Goal: Information Seeking & Learning: Learn about a topic

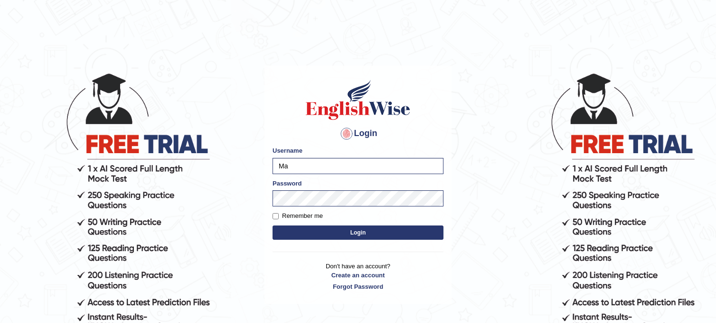
type input "M"
click at [385, 162] on input "Username" at bounding box center [358, 166] width 171 height 16
type input "rokibul_parramatta"
click at [329, 229] on button "Login" at bounding box center [358, 232] width 171 height 14
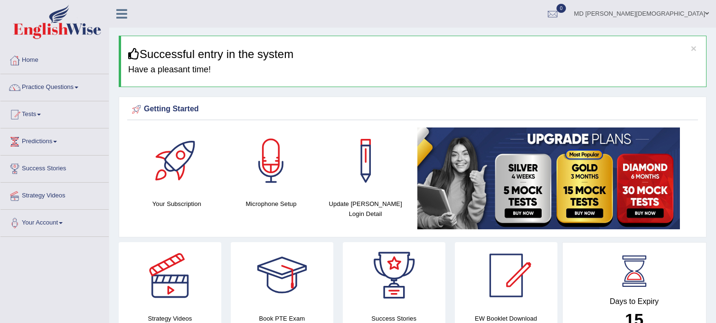
click at [57, 141] on span at bounding box center [55, 142] width 4 height 2
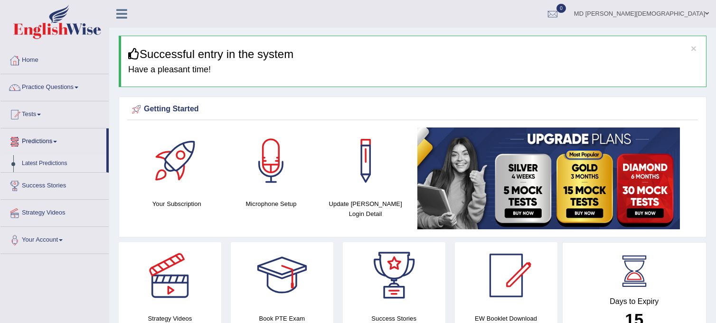
click at [49, 162] on link "Latest Predictions" at bounding box center [62, 163] width 89 height 17
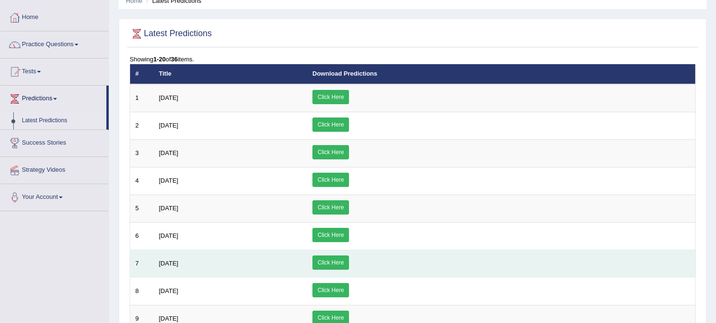
scroll to position [39, 0]
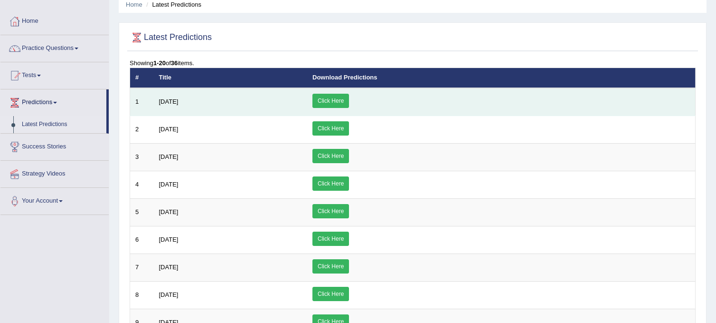
click at [167, 101] on span "August 2025" at bounding box center [168, 101] width 19 height 7
click at [349, 98] on link "Click Here" at bounding box center [331, 101] width 37 height 14
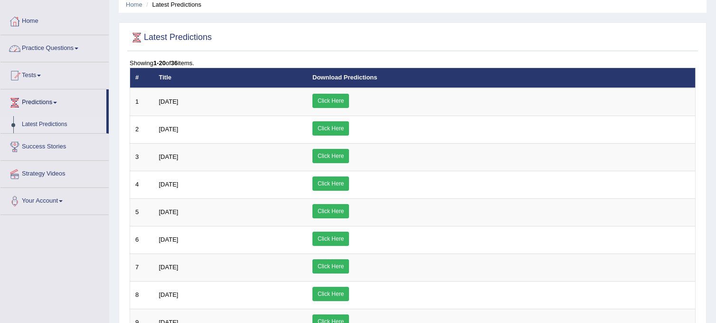
click at [59, 49] on link "Practice Questions" at bounding box center [54, 47] width 108 height 24
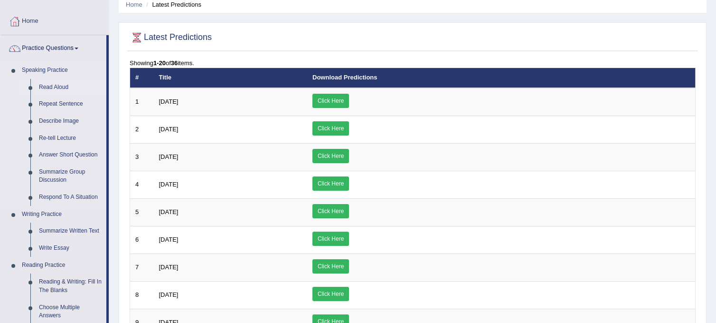
click at [55, 86] on link "Read Aloud" at bounding box center [71, 87] width 72 height 17
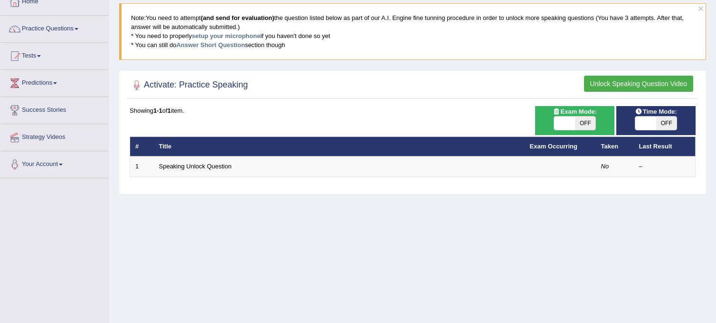
scroll to position [59, 0]
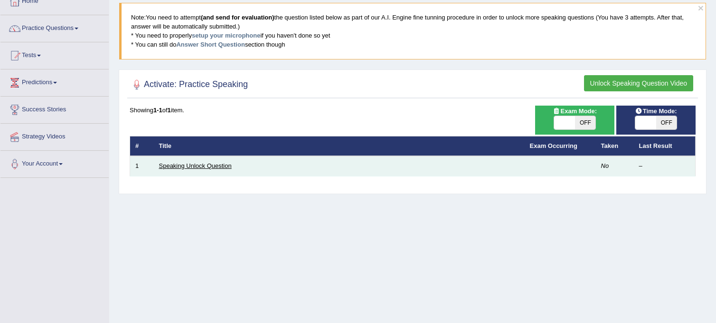
click at [190, 164] on link "Speaking Unlock Question" at bounding box center [195, 165] width 73 height 7
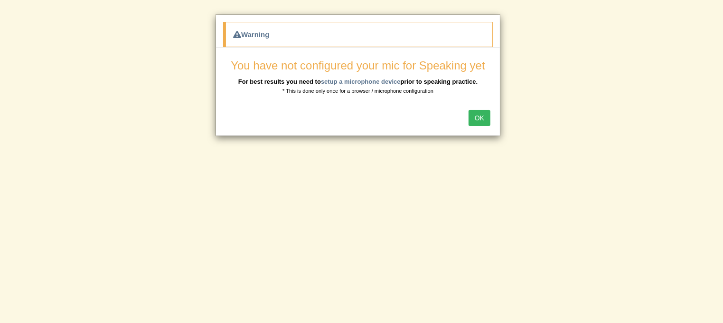
click at [485, 116] on button "OK" at bounding box center [480, 118] width 22 height 16
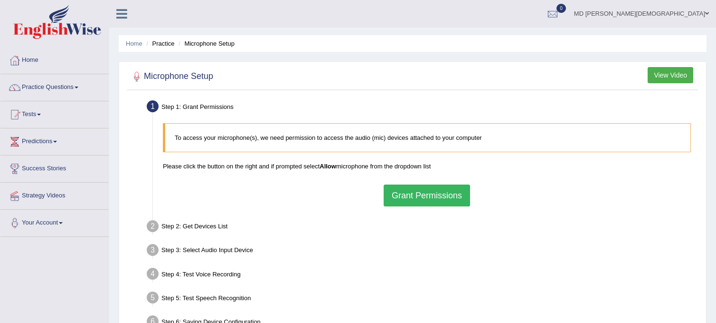
click at [447, 190] on button "Grant Permissions" at bounding box center [427, 195] width 86 height 22
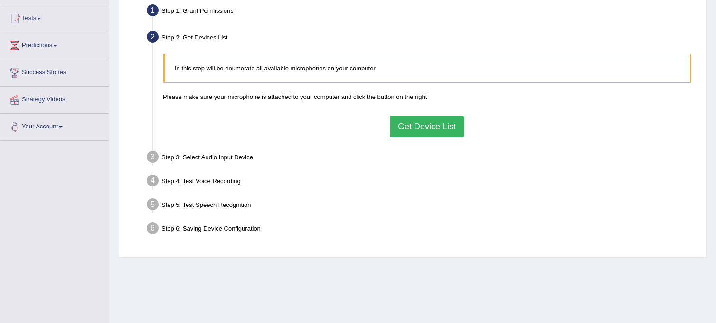
scroll to position [89, 0]
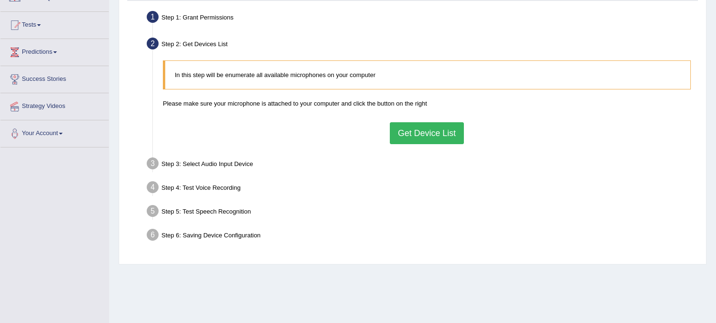
click at [450, 124] on button "Get Device List" at bounding box center [427, 133] width 74 height 22
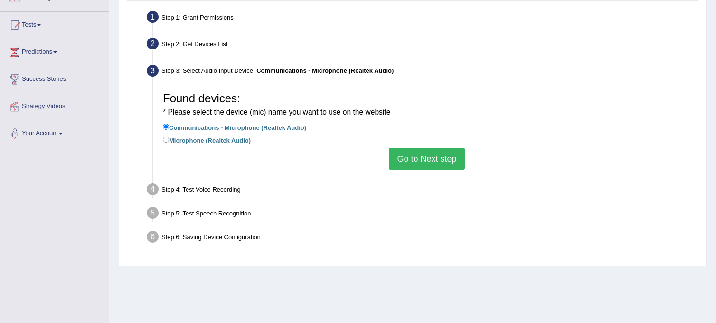
click at [435, 159] on button "Go to Next step" at bounding box center [427, 159] width 76 height 22
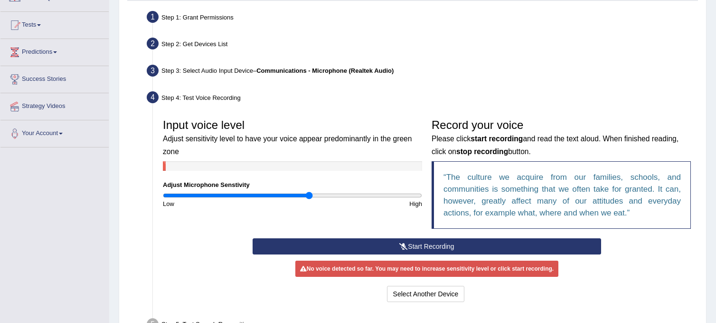
click at [310, 196] on input "range" at bounding box center [292, 195] width 259 height 8
click at [323, 194] on input "range" at bounding box center [292, 195] width 259 height 8
click at [302, 194] on input "range" at bounding box center [292, 195] width 259 height 8
type input "0.96"
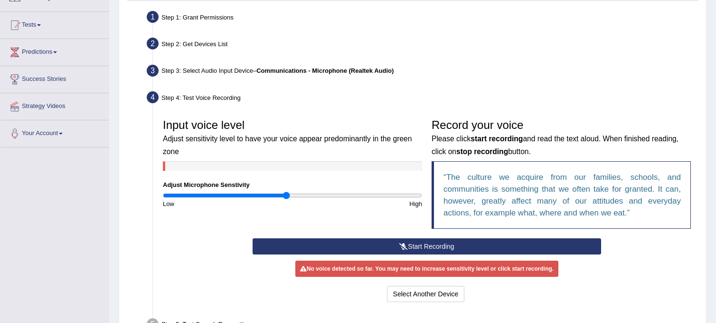
click at [286, 194] on input "range" at bounding box center [292, 195] width 259 height 8
click at [458, 243] on button "Start Recording" at bounding box center [427, 246] width 349 height 16
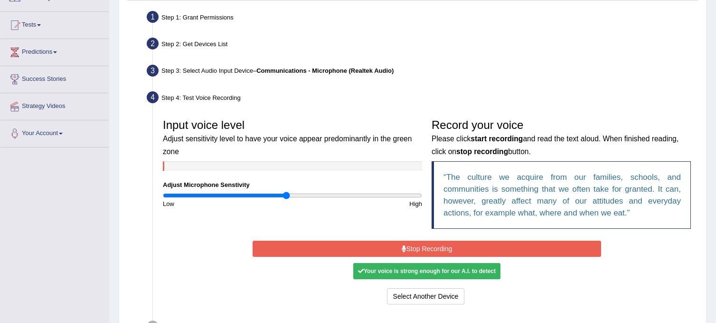
click at [458, 243] on button "Stop Recording" at bounding box center [427, 248] width 349 height 16
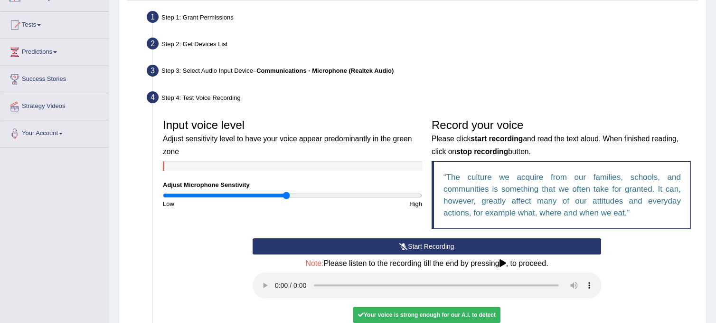
scroll to position [0, 0]
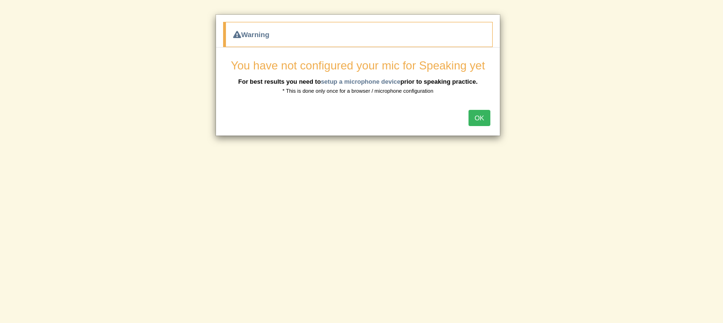
click at [485, 114] on button "OK" at bounding box center [480, 118] width 22 height 16
click at [481, 118] on button "OK" at bounding box center [480, 118] width 22 height 16
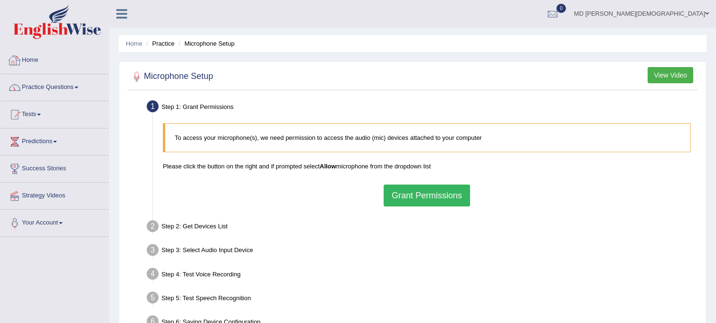
click at [64, 88] on link "Practice Questions" at bounding box center [54, 86] width 108 height 24
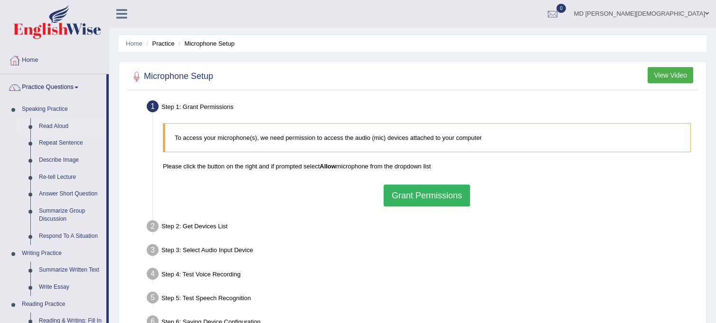
click at [49, 125] on link "Read Aloud" at bounding box center [71, 126] width 72 height 17
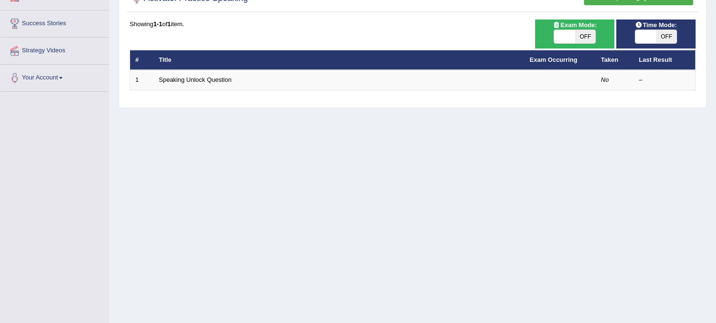
scroll to position [143, 0]
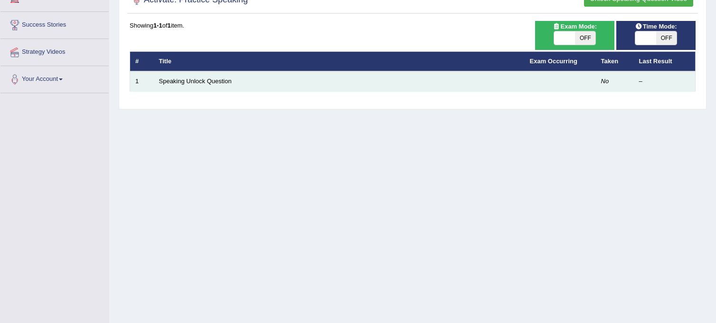
click at [268, 76] on td "Speaking Unlock Question" at bounding box center [339, 81] width 371 height 20
click at [179, 76] on td "Speaking Unlock Question" at bounding box center [339, 81] width 371 height 20
click at [178, 81] on link "Speaking Unlock Question" at bounding box center [195, 80] width 73 height 7
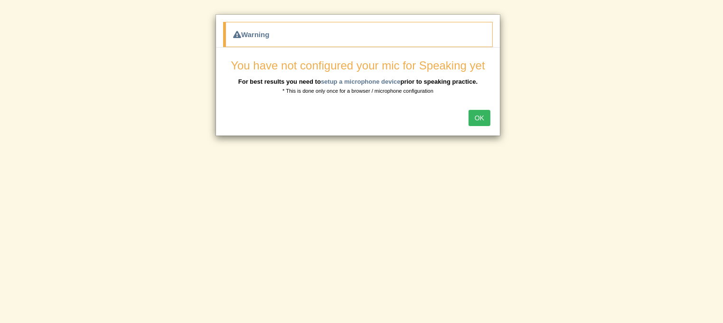
click at [482, 122] on button "OK" at bounding box center [480, 118] width 22 height 16
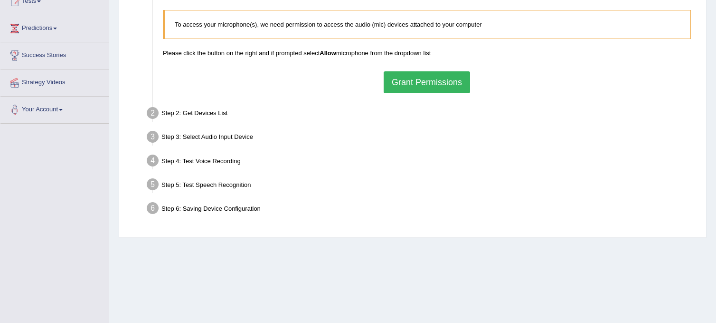
scroll to position [102, 0]
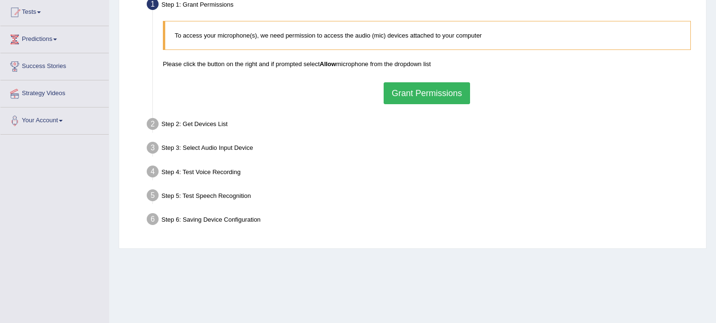
click at [405, 89] on button "Grant Permissions" at bounding box center [427, 93] width 86 height 22
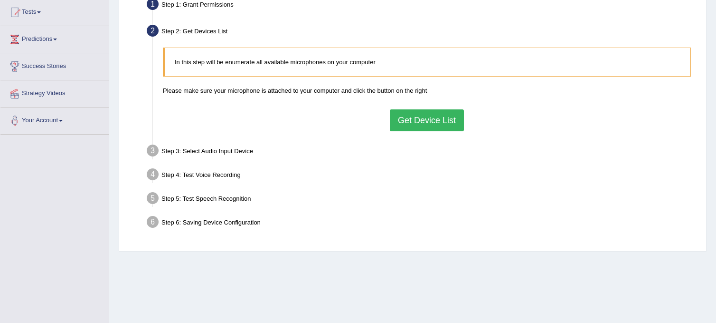
click at [424, 114] on button "Get Device List" at bounding box center [427, 120] width 74 height 22
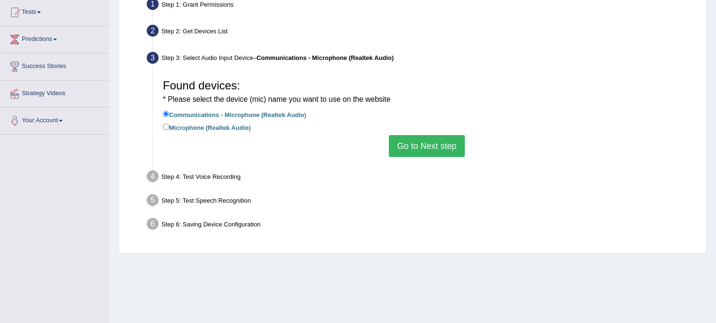
click at [424, 147] on button "Go to Next step" at bounding box center [427, 146] width 76 height 22
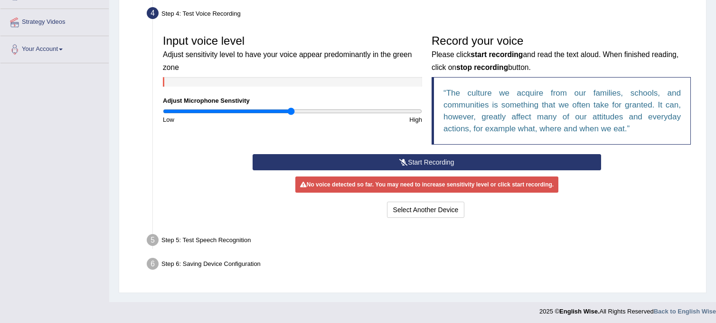
scroll to position [176, 0]
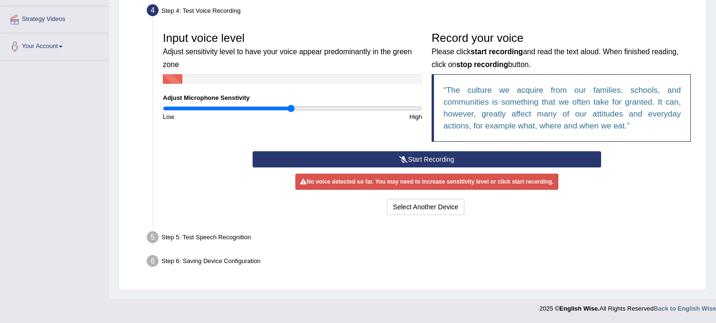
click at [196, 258] on div "Step 6: Saving Device Configuration" at bounding box center [423, 262] width 560 height 21
click at [203, 236] on div "Step 5: Test Speech Recognition" at bounding box center [423, 238] width 560 height 21
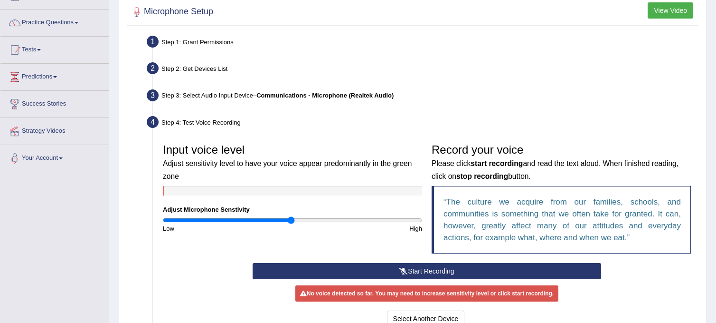
scroll to position [66, 0]
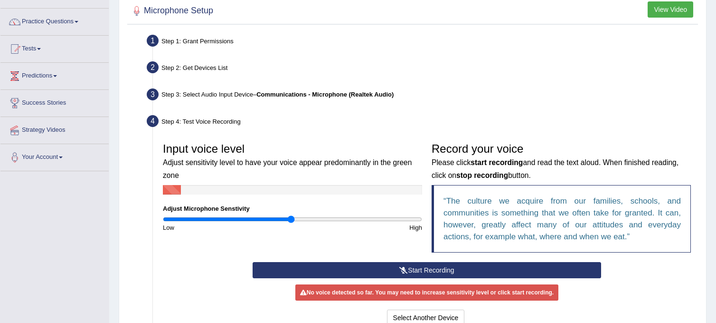
click at [500, 163] on b "start recording" at bounding box center [497, 162] width 52 height 8
click at [466, 268] on button "Start Recording" at bounding box center [427, 270] width 349 height 16
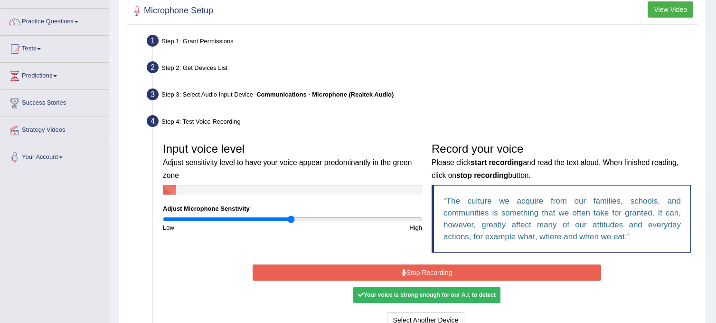
click at [466, 268] on button "Stop Recording" at bounding box center [427, 272] width 349 height 16
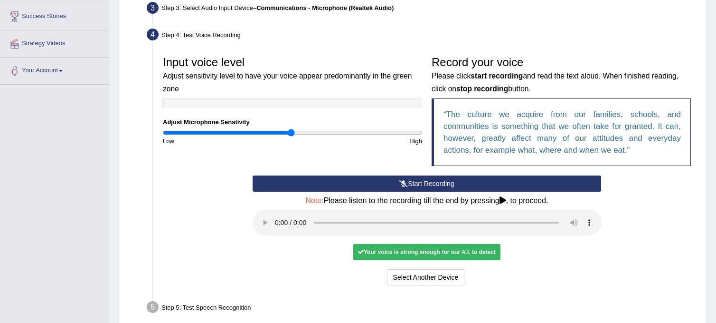
scroll to position [153, 0]
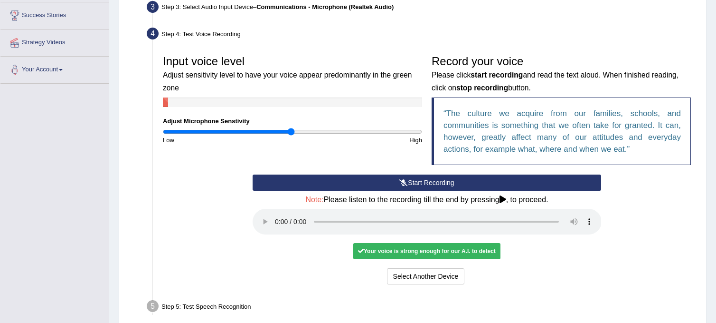
click at [418, 251] on div "Your voice is strong enough for our A.I. to detect" at bounding box center [426, 251] width 147 height 16
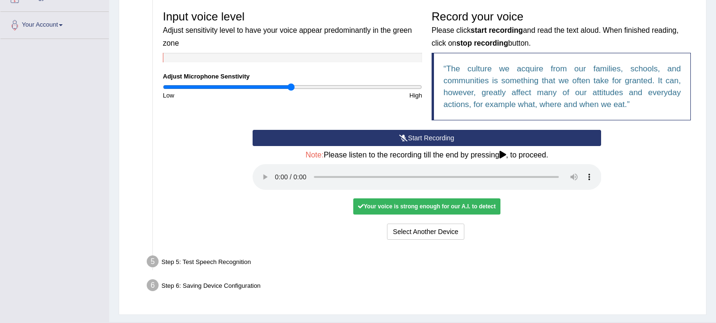
scroll to position [220, 0]
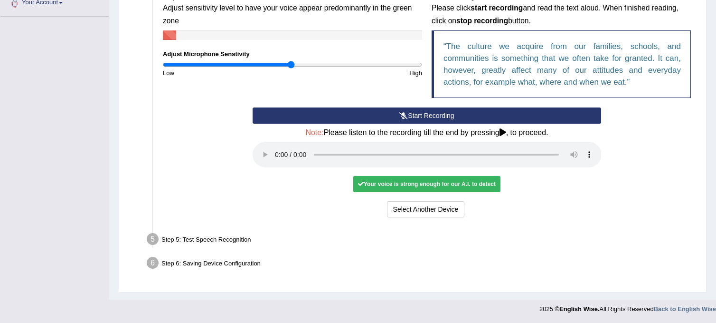
click at [402, 183] on div "Your voice is strong enough for our A.I. to detect" at bounding box center [426, 184] width 147 height 16
click at [199, 240] on div "Step 5: Test Speech Recognition" at bounding box center [423, 240] width 560 height 21
click at [564, 190] on div "Start Recording Stop Recording Note: Please listen to the recording till the en…" at bounding box center [427, 163] width 359 height 112
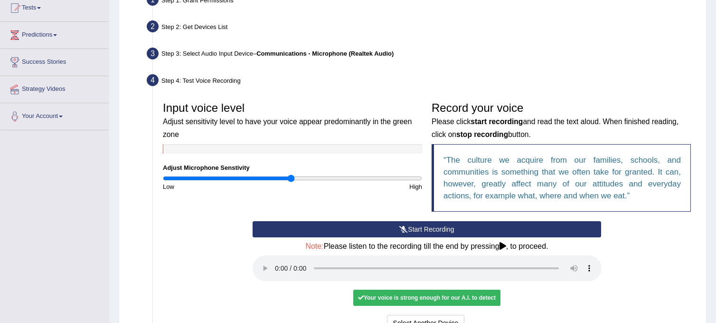
scroll to position [111, 0]
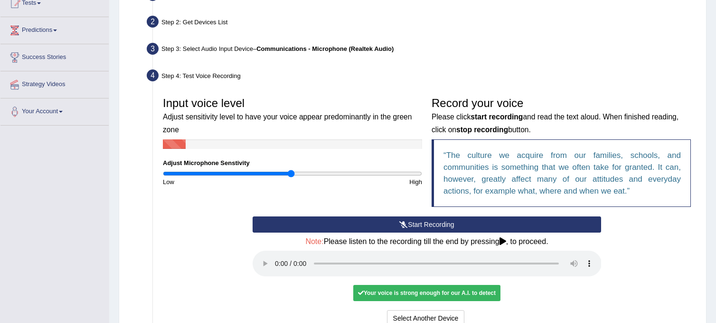
click at [595, 162] on q "The culture we acquire from our families, schools, and communities is something…" at bounding box center [563, 173] width 238 height 45
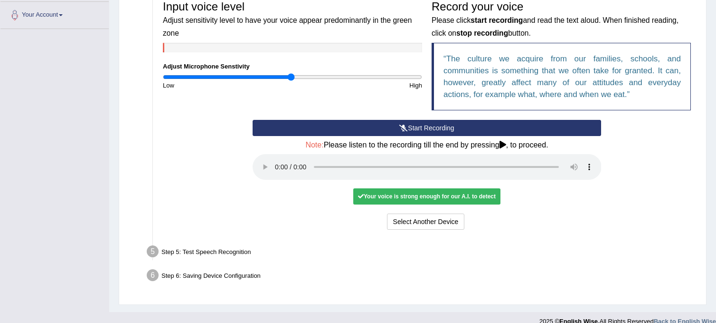
scroll to position [220, 0]
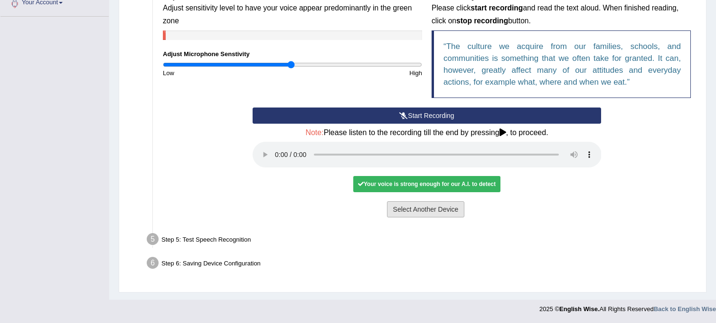
click at [433, 208] on button "Select Another Device" at bounding box center [426, 209] width 78 height 16
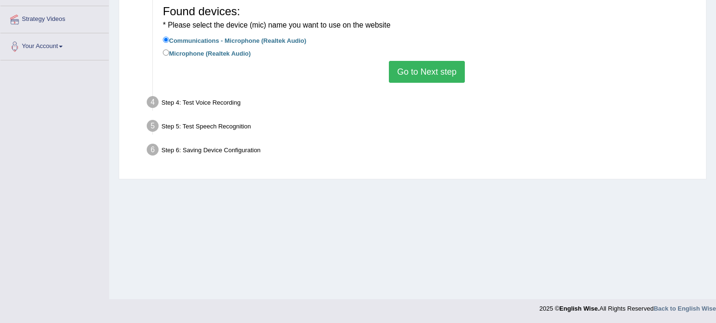
click at [414, 67] on button "Go to Next step" at bounding box center [427, 72] width 76 height 22
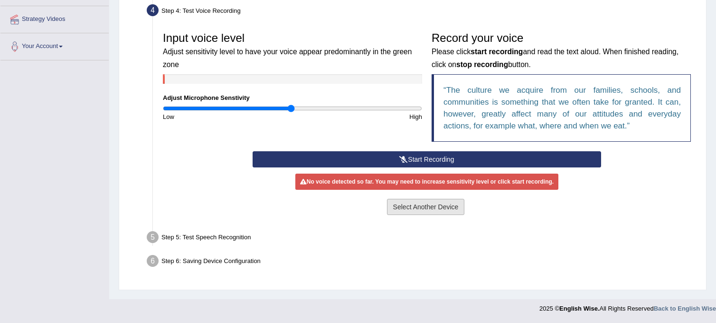
click at [413, 209] on button "Select Another Device" at bounding box center [426, 207] width 78 height 16
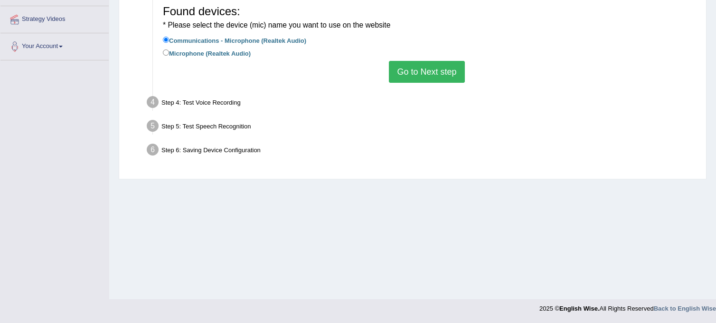
click at [236, 149] on div "Step 6: Saving Device Configuration" at bounding box center [423, 151] width 560 height 21
click at [164, 55] on input "Microphone (Realtek Audio)" at bounding box center [166, 52] width 6 height 6
radio input "true"
click at [396, 63] on button "Go to Next step" at bounding box center [427, 72] width 76 height 22
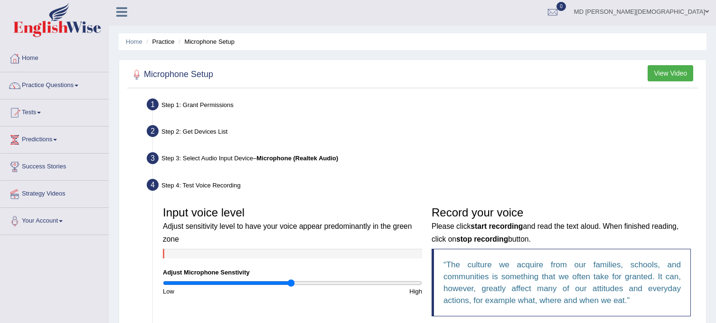
scroll to position [0, 0]
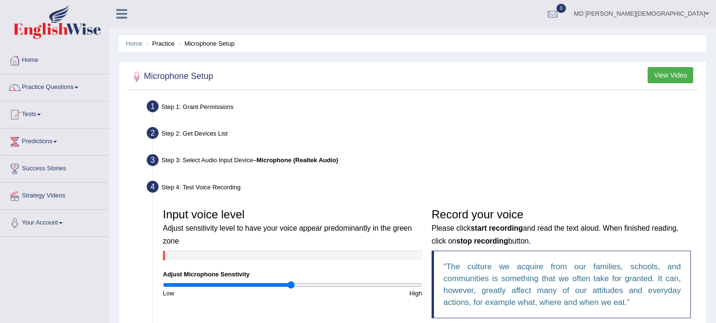
click at [669, 72] on button "View Video" at bounding box center [671, 75] width 46 height 16
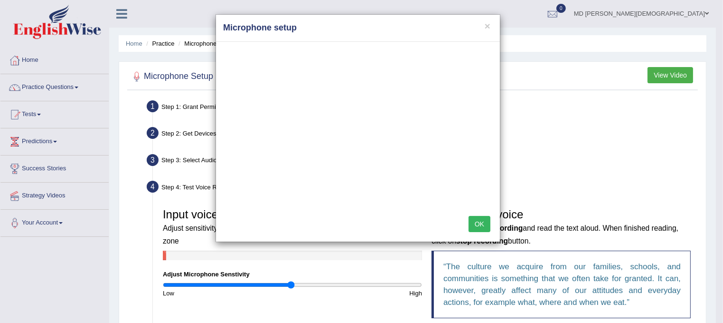
click at [480, 223] on button "OK" at bounding box center [480, 224] width 22 height 16
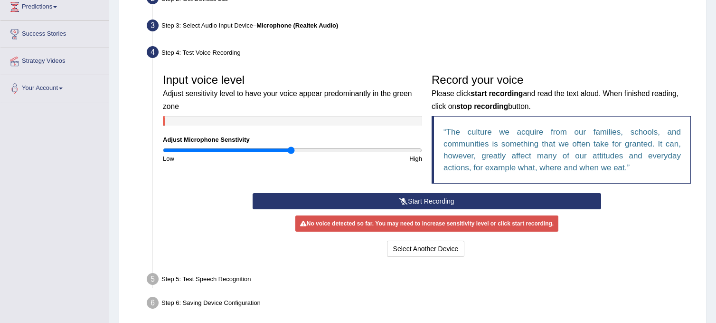
scroll to position [139, 0]
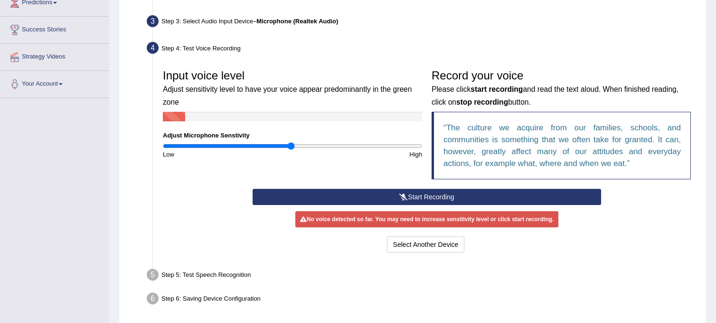
click at [452, 197] on button "Start Recording" at bounding box center [427, 197] width 349 height 16
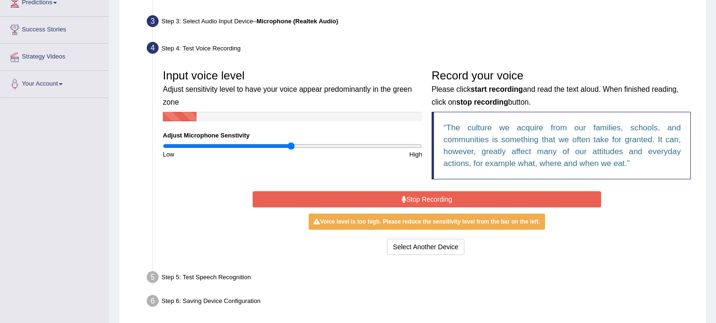
click at [452, 197] on button "Stop Recording" at bounding box center [427, 199] width 349 height 16
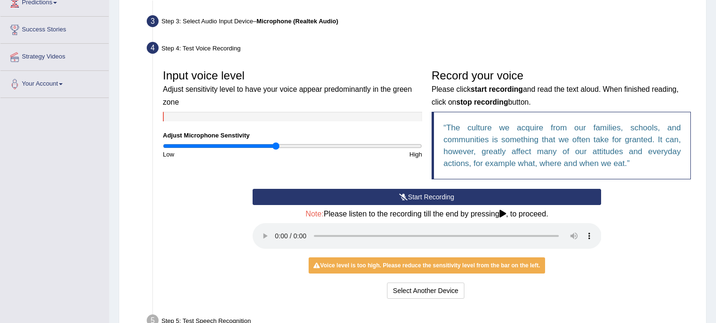
click at [276, 144] on input "range" at bounding box center [292, 146] width 259 height 8
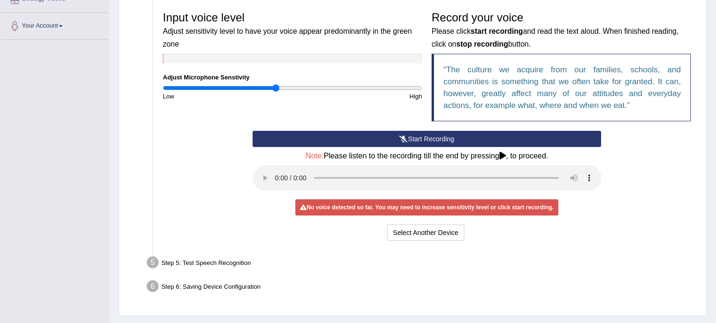
scroll to position [205, 0]
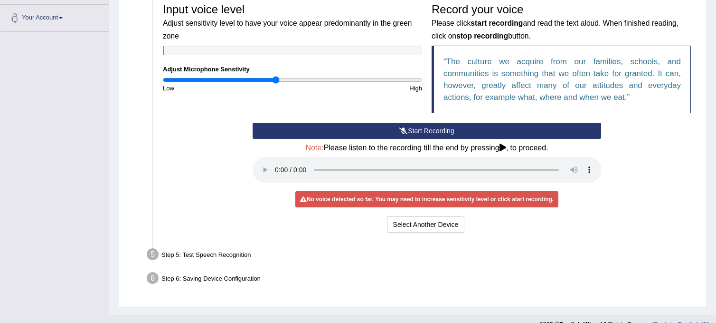
click at [403, 130] on icon at bounding box center [403, 130] width 9 height 7
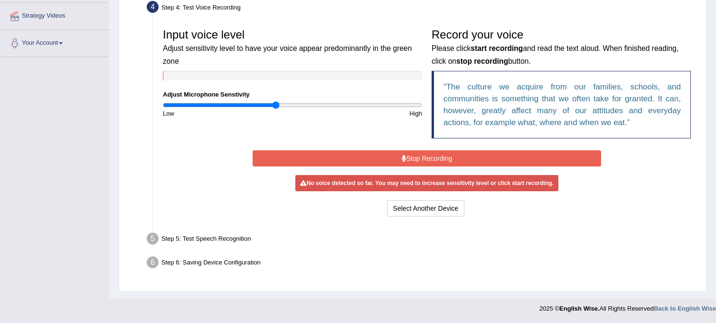
scroll to position [176, 0]
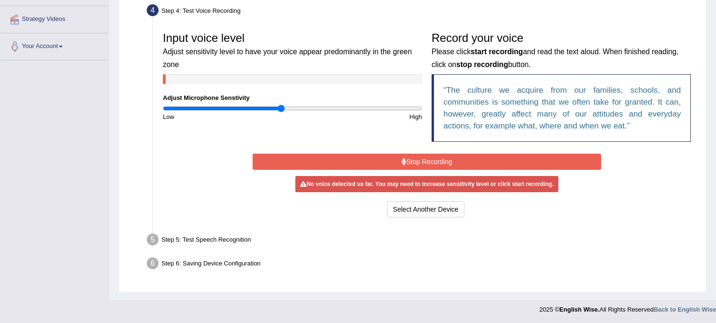
type input "0.92"
click at [282, 107] on input "range" at bounding box center [292, 109] width 259 height 8
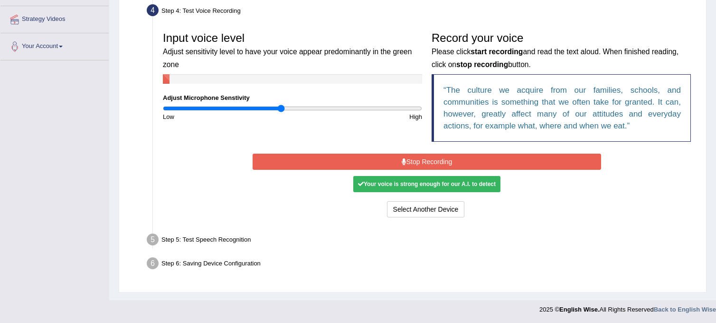
click at [372, 162] on button "Stop Recording" at bounding box center [427, 161] width 349 height 16
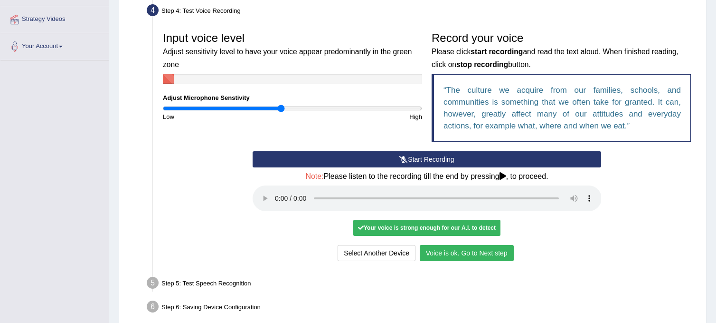
click at [444, 252] on button "Voice is ok. Go to Next step" at bounding box center [467, 253] width 94 height 16
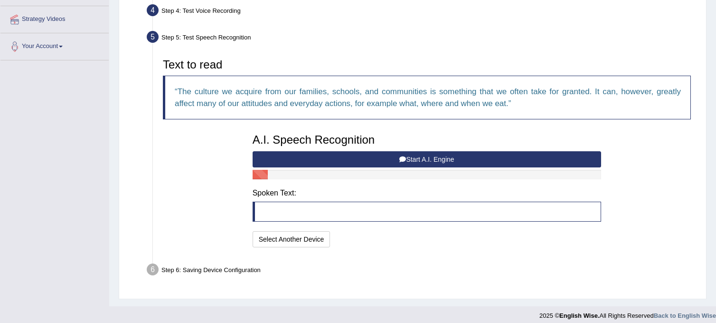
click at [421, 158] on button "Start A.I. Engine" at bounding box center [427, 159] width 349 height 16
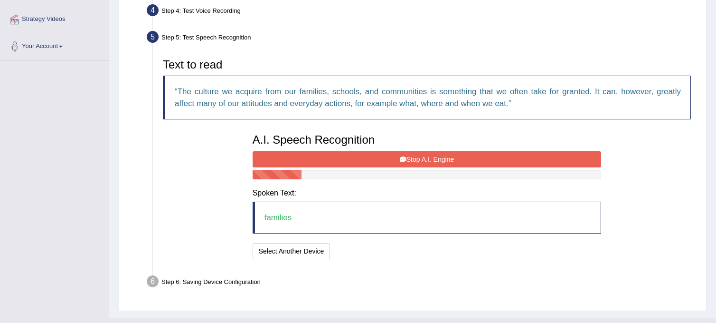
click at [421, 158] on button "Stop A.I. Engine" at bounding box center [427, 159] width 349 height 16
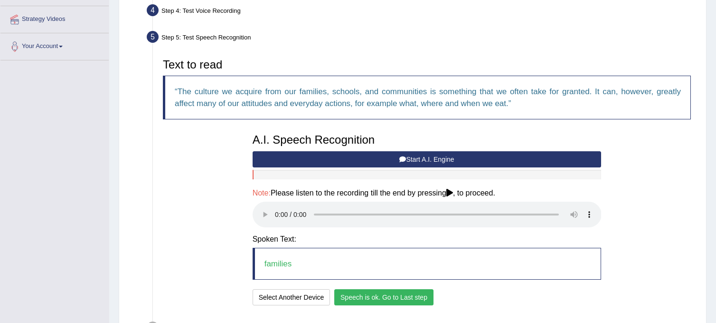
click at [369, 294] on button "Speech is ok. Go to Last step" at bounding box center [383, 297] width 99 height 16
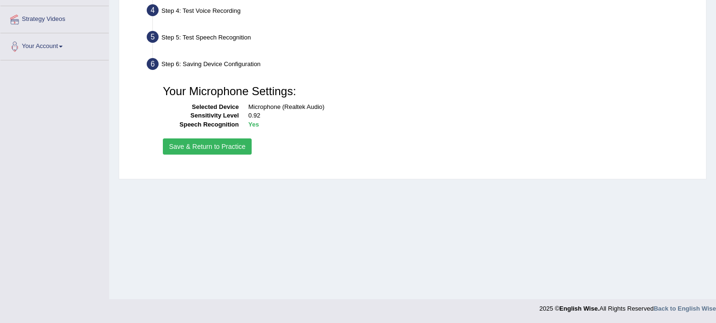
click at [226, 146] on button "Save & Return to Practice" at bounding box center [207, 146] width 89 height 16
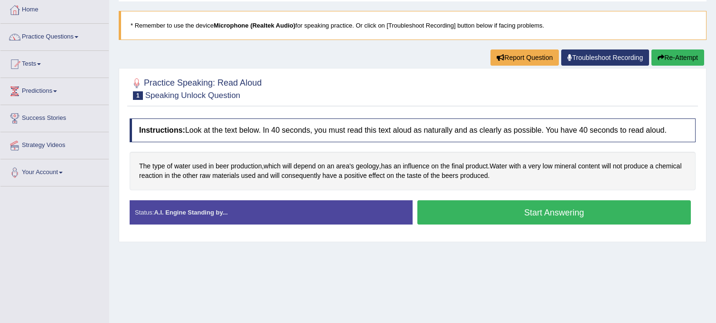
scroll to position [55, 0]
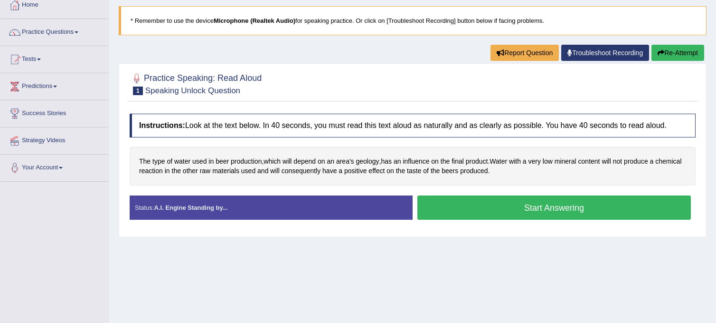
click at [559, 204] on button "Start Answering" at bounding box center [555, 207] width 274 height 24
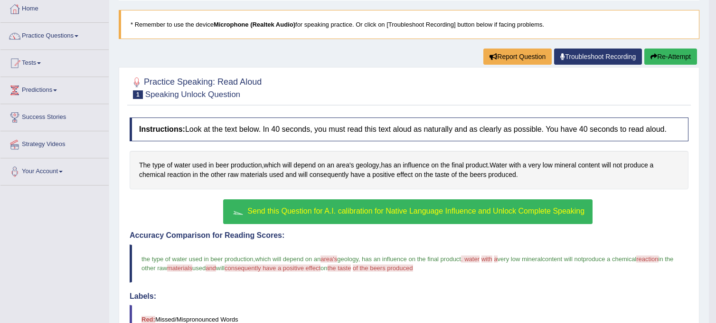
scroll to position [78, 0]
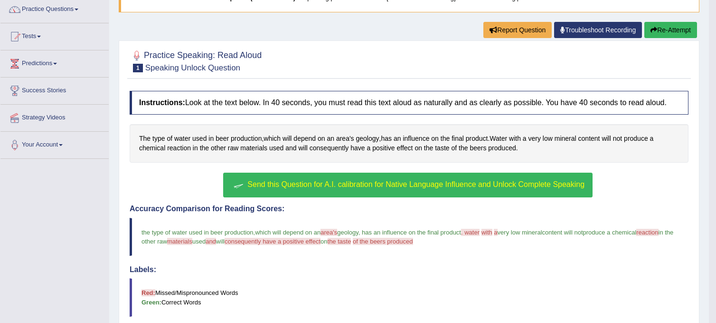
click at [666, 30] on button "Re-Attempt" at bounding box center [671, 30] width 53 height 16
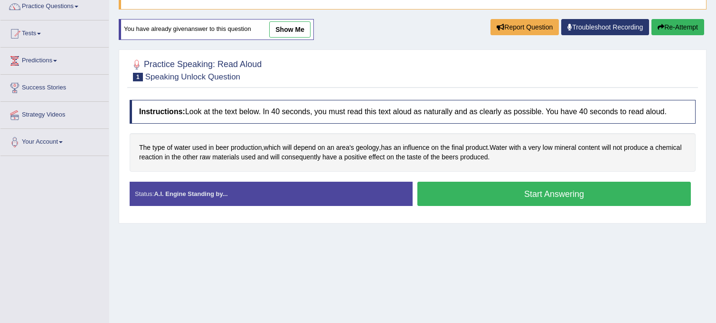
click at [539, 187] on button "Start Answering" at bounding box center [555, 193] width 274 height 24
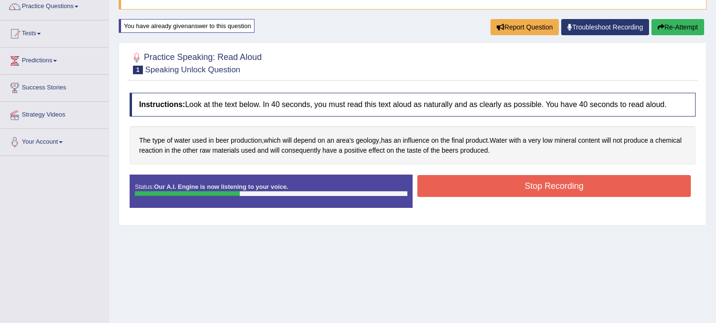
click at [539, 187] on button "Stop Recording" at bounding box center [555, 186] width 274 height 22
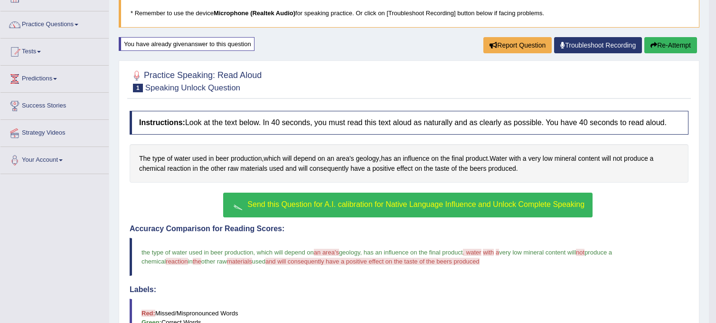
scroll to position [62, 0]
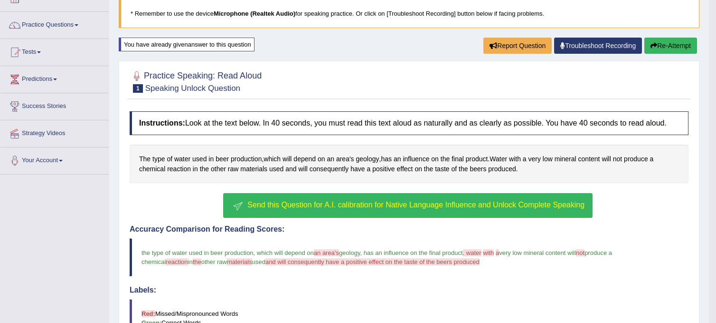
click at [403, 206] on span "Send this Question for A.I. calibration for Native Language Influence and Unloc…" at bounding box center [415, 204] width 337 height 8
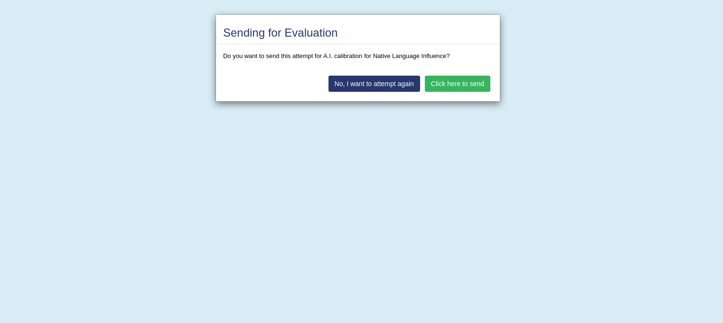
click at [460, 82] on button "Click here to send" at bounding box center [458, 84] width 66 height 16
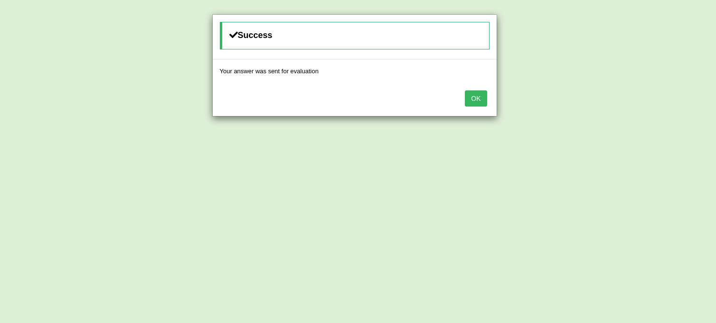
click at [478, 95] on button "OK" at bounding box center [476, 98] width 22 height 16
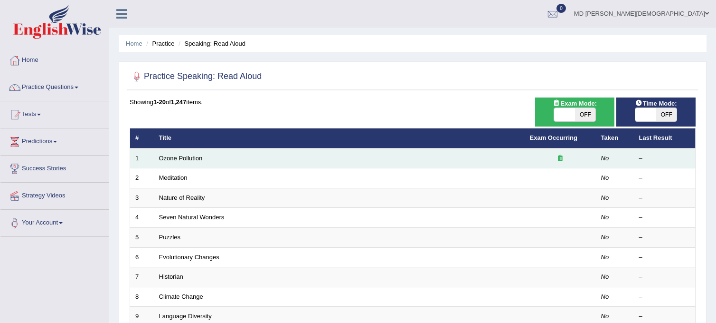
click at [207, 160] on td "Ozone Pollution" at bounding box center [339, 158] width 371 height 20
click at [169, 158] on link "Ozone Pollution" at bounding box center [181, 157] width 44 height 7
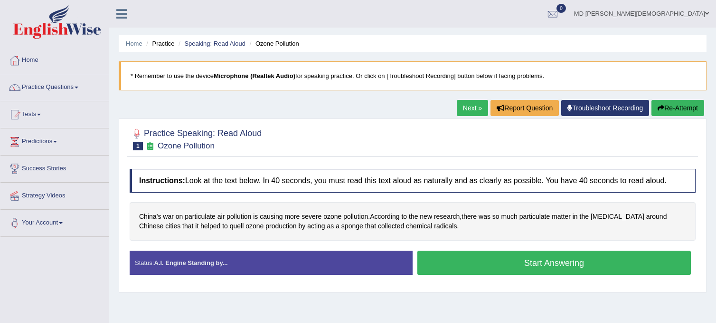
click at [214, 261] on strong "A.I. Engine Standing by..." at bounding box center [191, 262] width 74 height 7
click at [609, 102] on link "Troubleshoot Recording" at bounding box center [605, 108] width 88 height 16
click at [74, 81] on link "Practice Questions" at bounding box center [54, 86] width 108 height 24
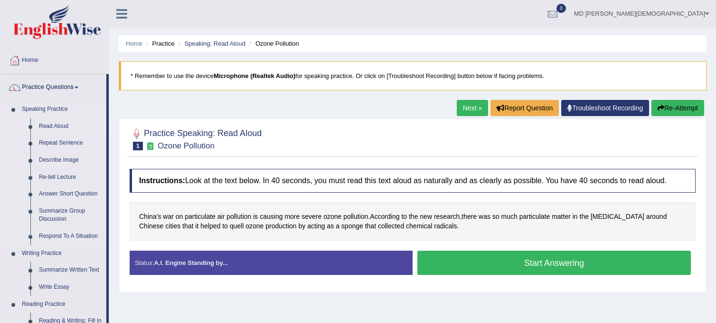
click at [56, 124] on link "Read Aloud" at bounding box center [71, 126] width 72 height 17
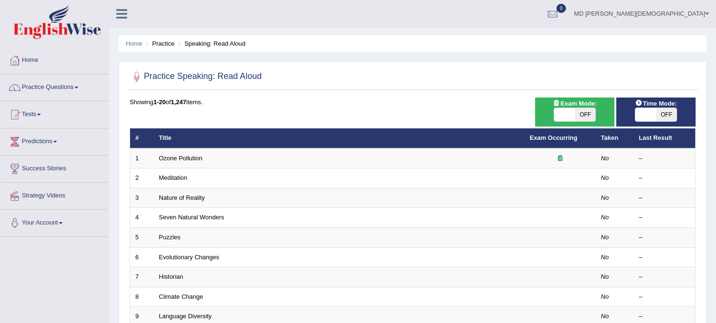
click at [576, 114] on span "OFF" at bounding box center [585, 114] width 21 height 13
click at [564, 114] on span "ON" at bounding box center [564, 114] width 21 height 13
checkbox input "false"
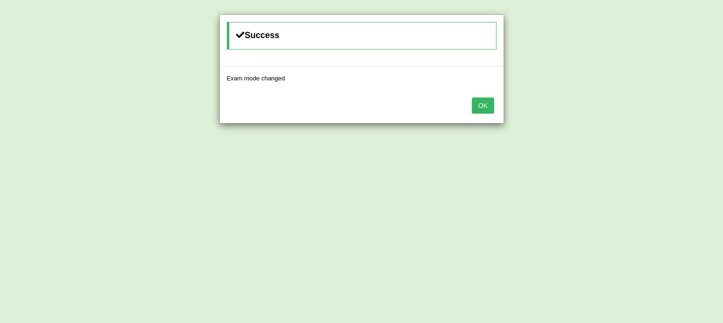
click at [481, 105] on button "OK" at bounding box center [483, 105] width 22 height 16
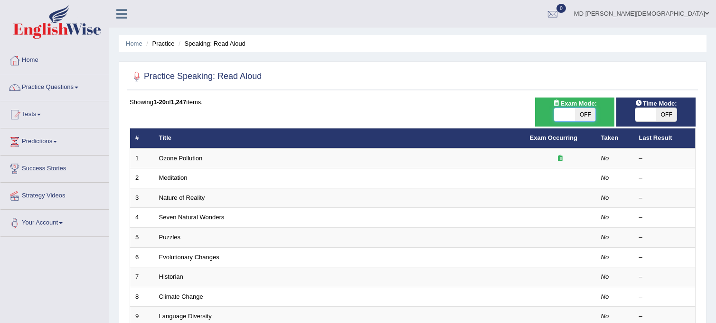
click at [559, 113] on span at bounding box center [564, 114] width 21 height 13
checkbox input "true"
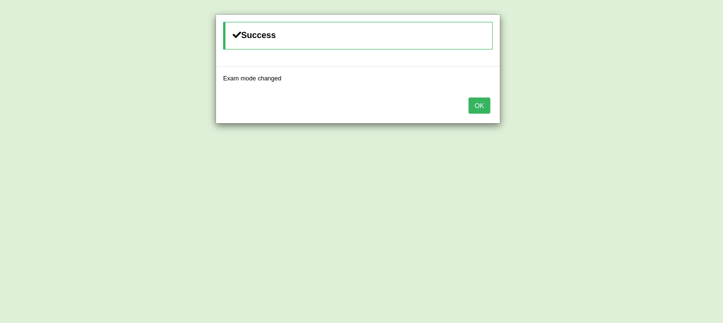
click at [479, 104] on button "OK" at bounding box center [480, 105] width 22 height 16
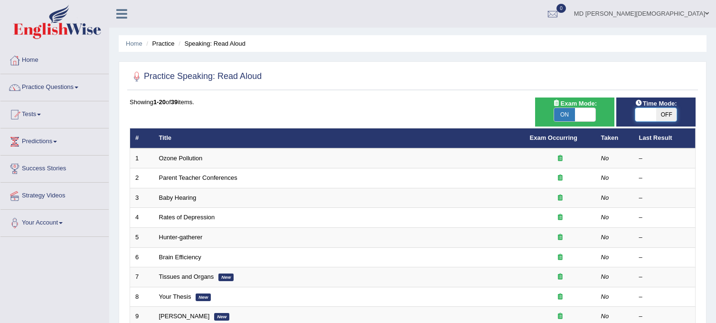
click at [650, 115] on span at bounding box center [646, 114] width 21 height 13
checkbox input "true"
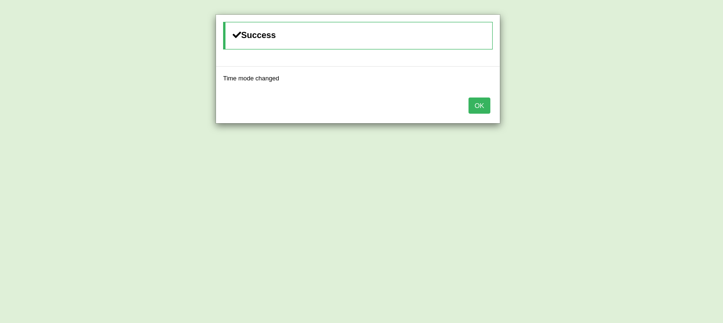
click at [478, 101] on button "OK" at bounding box center [480, 105] width 22 height 16
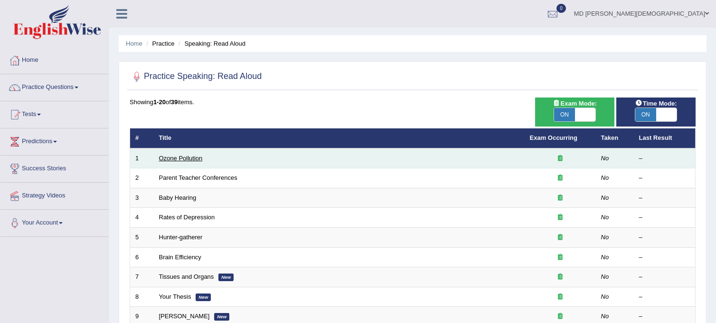
click at [179, 159] on link "Ozone Pollution" at bounding box center [181, 157] width 44 height 7
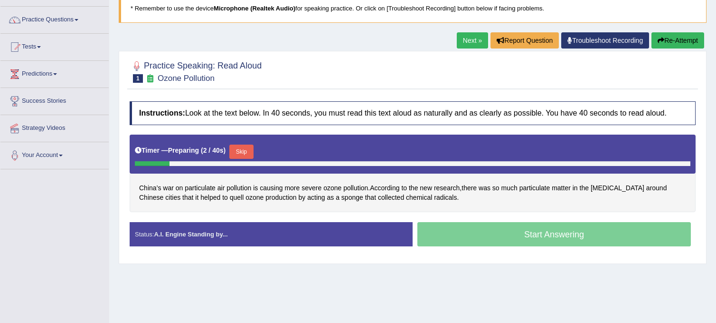
scroll to position [68, 0]
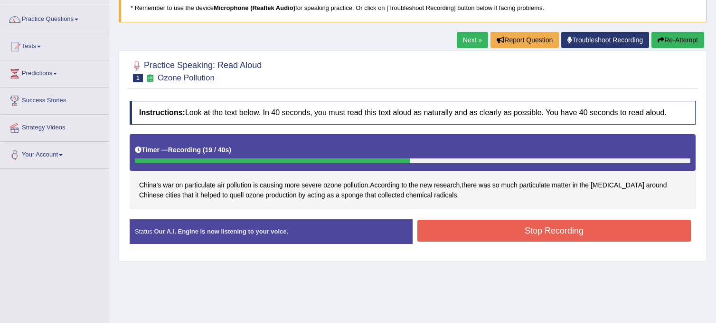
click at [466, 222] on button "Stop Recording" at bounding box center [555, 230] width 274 height 22
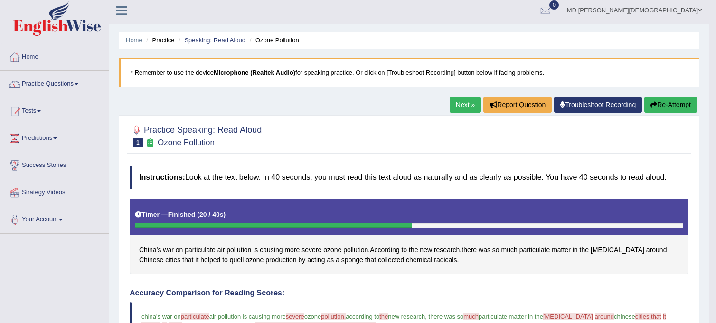
scroll to position [0, 0]
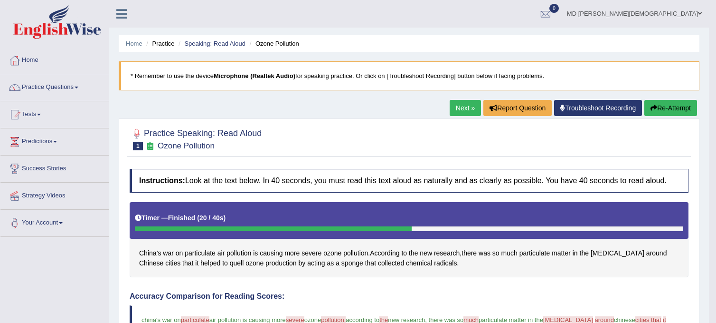
click at [457, 109] on link "Next »" at bounding box center [465, 108] width 31 height 16
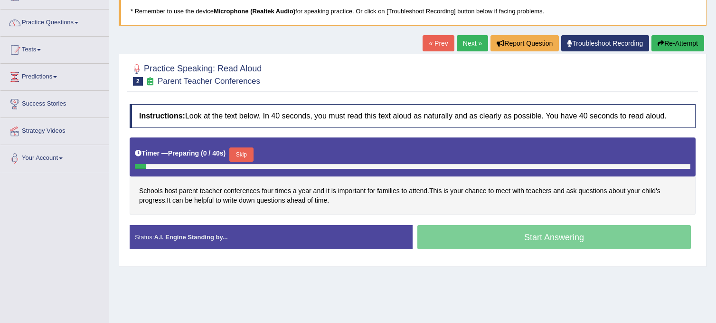
scroll to position [71, 0]
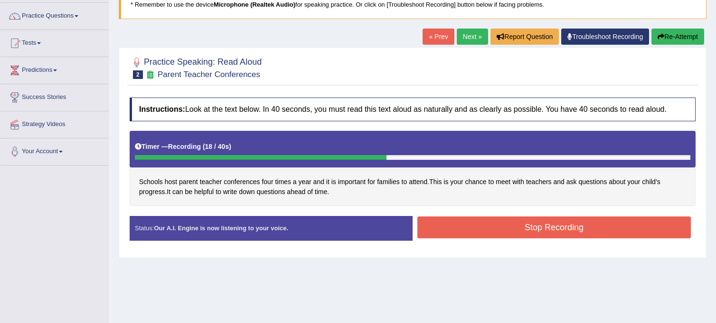
click at [516, 227] on button "Stop Recording" at bounding box center [555, 227] width 274 height 22
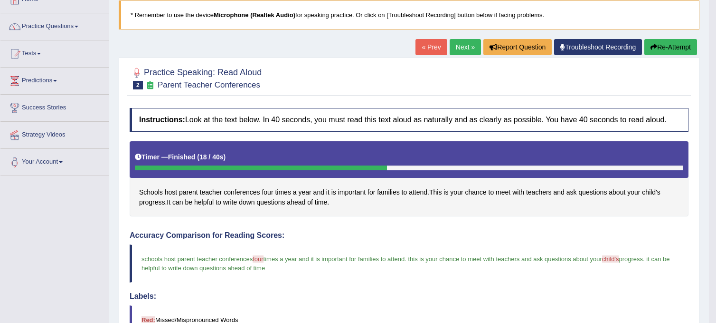
scroll to position [59, 0]
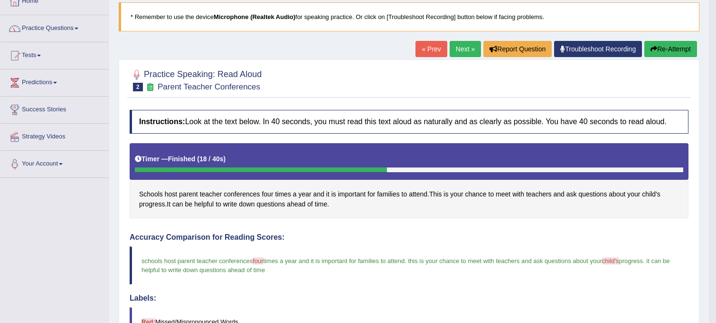
click at [458, 45] on link "Next »" at bounding box center [465, 49] width 31 height 16
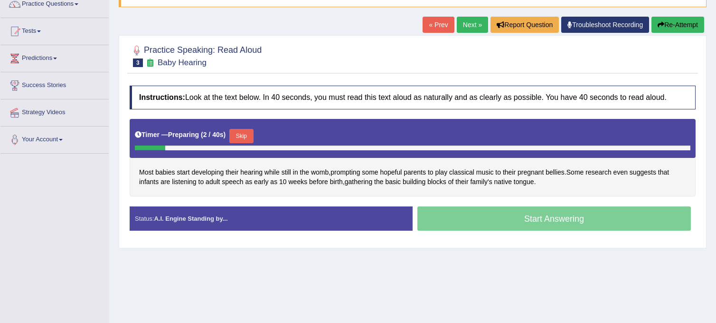
scroll to position [85, 0]
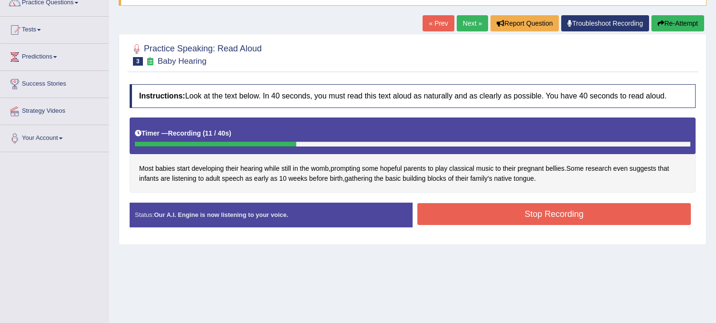
click at [549, 222] on button "Stop Recording" at bounding box center [555, 214] width 274 height 22
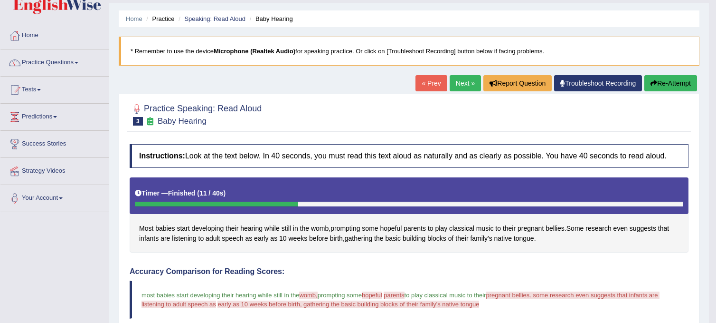
scroll to position [0, 0]
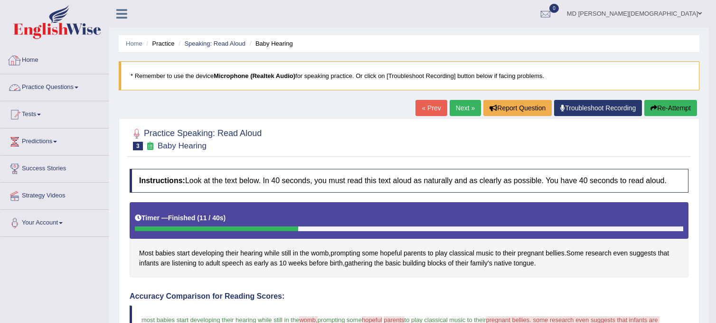
click at [65, 84] on link "Practice Questions" at bounding box center [54, 86] width 108 height 24
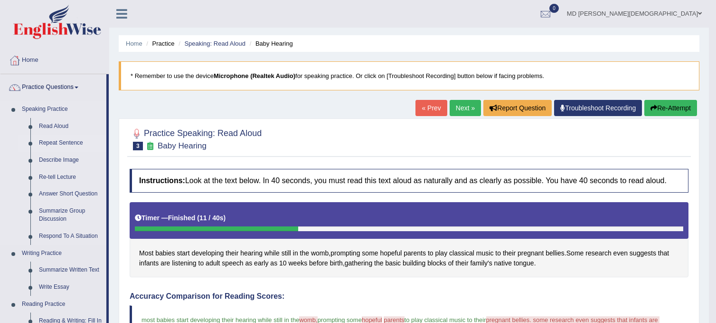
click at [59, 145] on link "Repeat Sentence" at bounding box center [71, 142] width 72 height 17
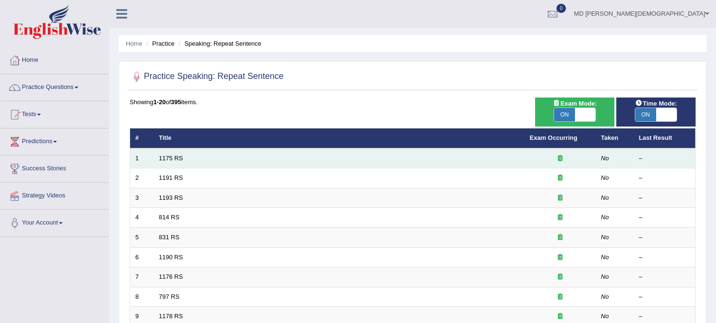
click at [168, 152] on td "1175 RS" at bounding box center [339, 158] width 371 height 20
click at [167, 159] on link "1175 RS" at bounding box center [171, 157] width 24 height 7
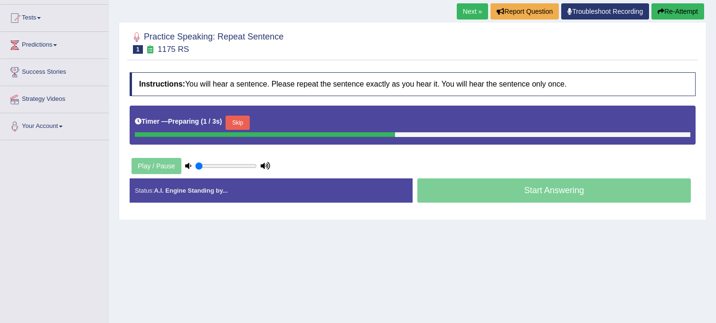
scroll to position [96, 0]
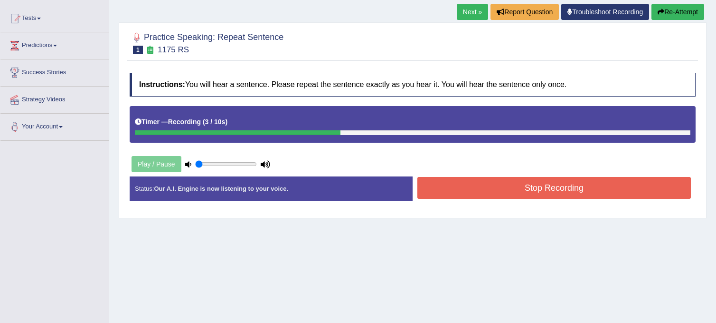
click at [462, 190] on button "Stop Recording" at bounding box center [555, 188] width 274 height 22
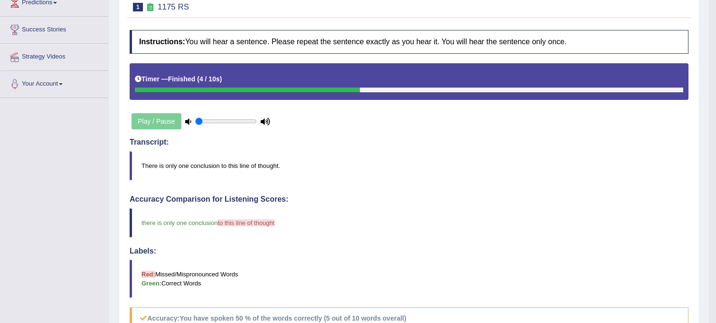
scroll to position [0, 0]
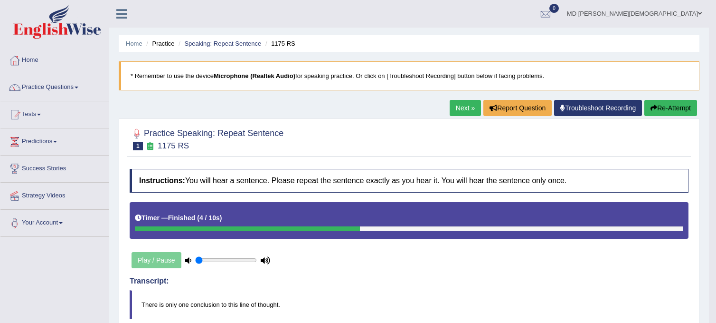
click at [463, 101] on link "Next »" at bounding box center [465, 108] width 31 height 16
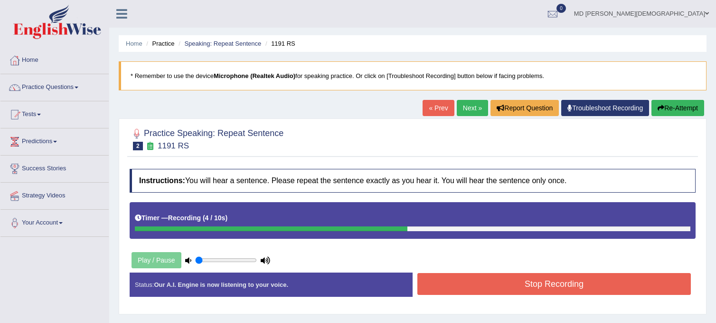
click at [515, 280] on button "Stop Recording" at bounding box center [555, 284] width 274 height 22
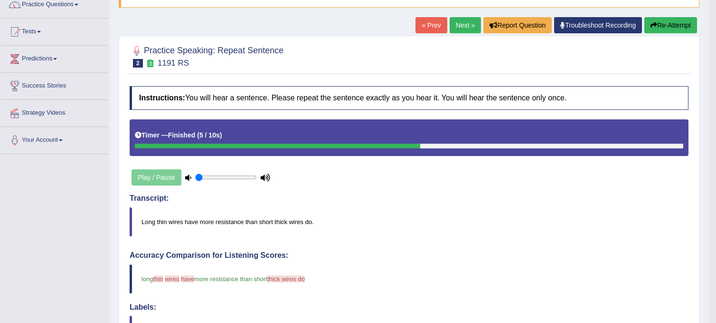
scroll to position [82, 0]
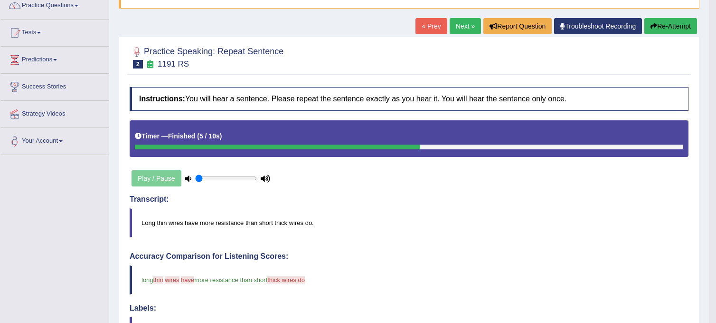
click at [462, 25] on link "Next »" at bounding box center [465, 26] width 31 height 16
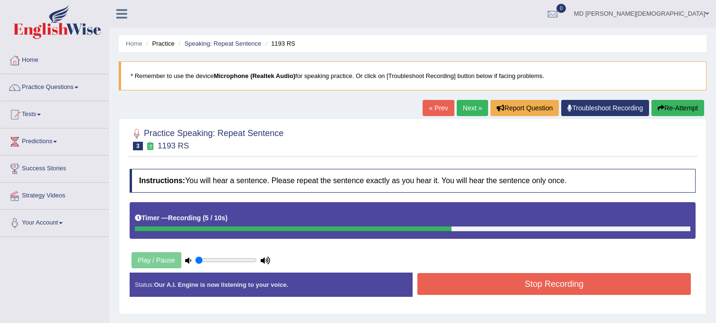
click at [572, 288] on button "Stop Recording" at bounding box center [555, 284] width 274 height 22
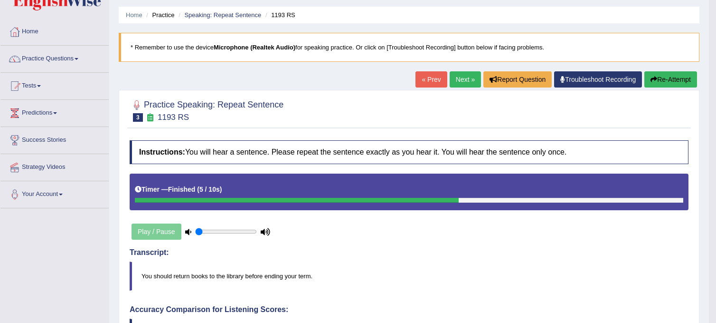
scroll to position [19, 0]
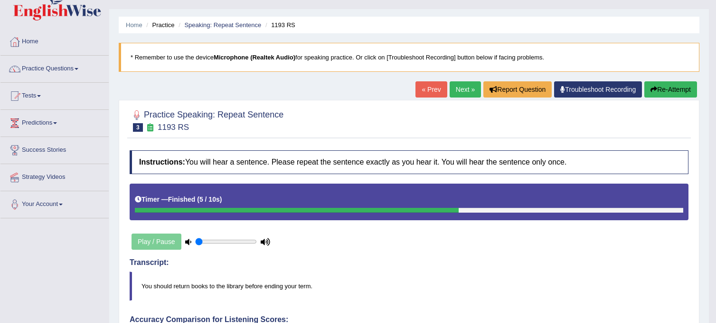
click at [460, 94] on link "Next »" at bounding box center [465, 89] width 31 height 16
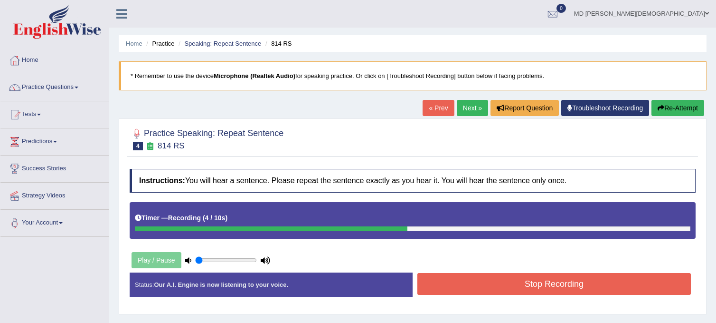
click at [515, 275] on button "Stop Recording" at bounding box center [555, 284] width 274 height 22
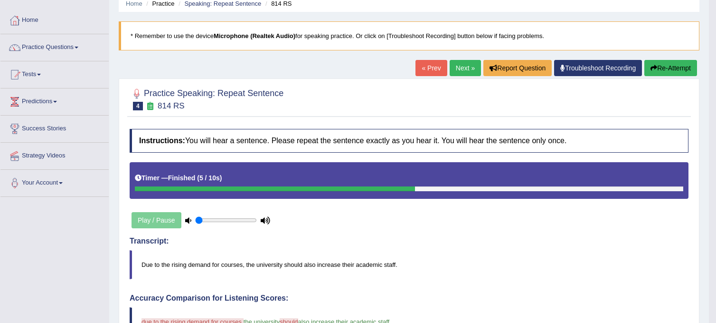
scroll to position [36, 0]
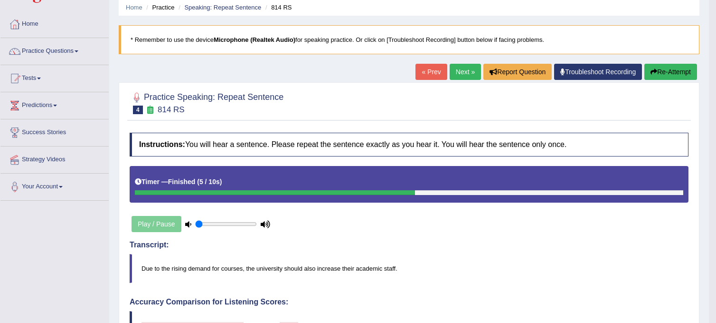
click at [455, 70] on link "Next »" at bounding box center [465, 72] width 31 height 16
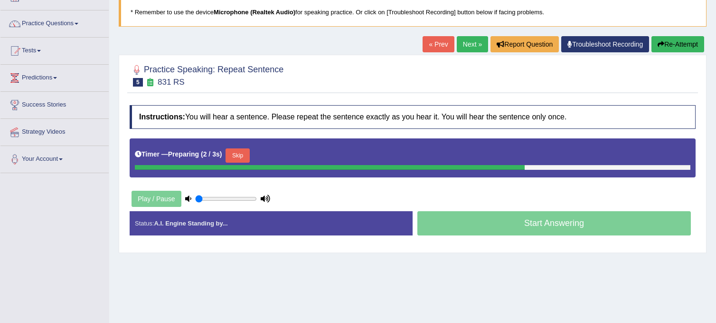
scroll to position [64, 0]
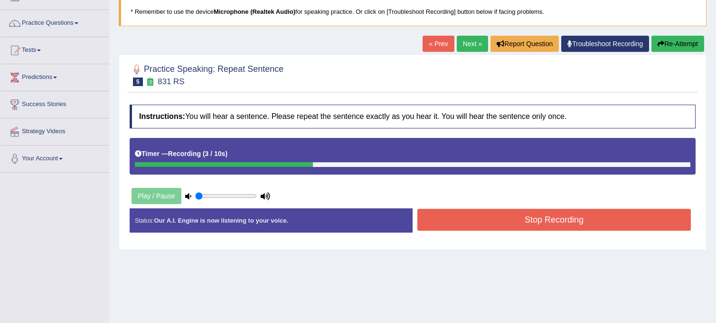
click at [484, 211] on button "Stop Recording" at bounding box center [555, 220] width 274 height 22
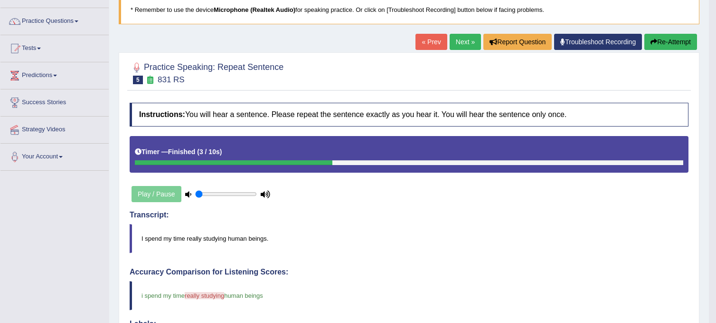
scroll to position [66, 0]
click at [466, 41] on link "Next »" at bounding box center [465, 42] width 31 height 16
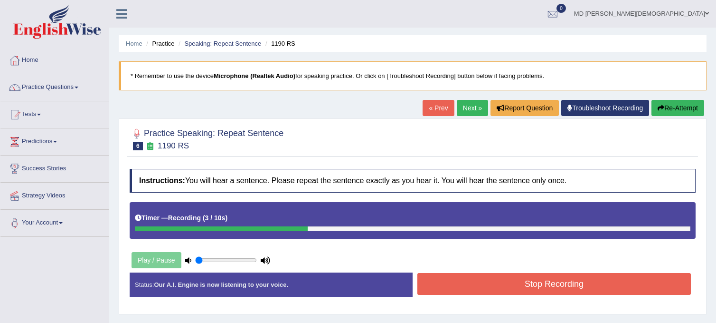
click at [470, 284] on button "Stop Recording" at bounding box center [555, 284] width 274 height 22
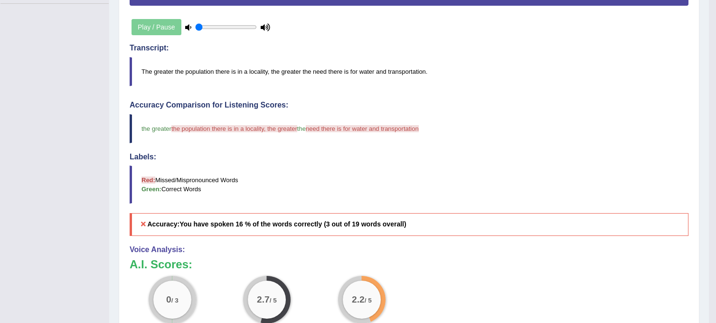
scroll to position [232, 0]
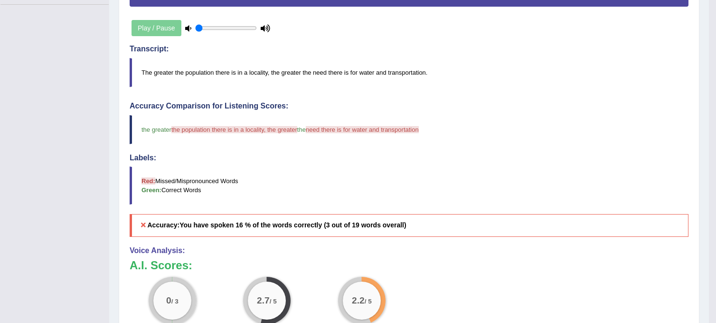
click at [163, 29] on div "Play / Pause" at bounding box center [201, 28] width 143 height 24
click at [188, 26] on icon at bounding box center [188, 28] width 6 height 6
click at [266, 27] on icon at bounding box center [266, 28] width 10 height 6
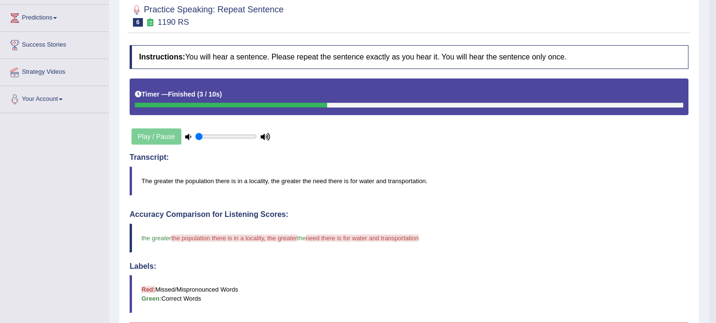
scroll to position [0, 0]
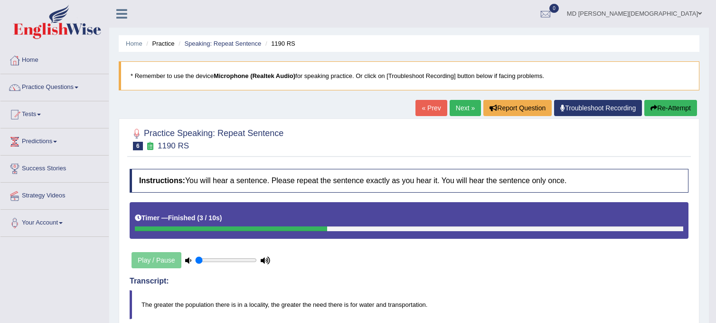
click at [684, 108] on button "Re-Attempt" at bounding box center [671, 108] width 53 height 16
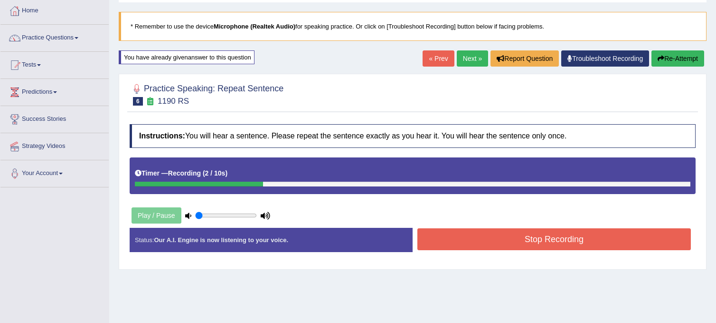
scroll to position [44, 0]
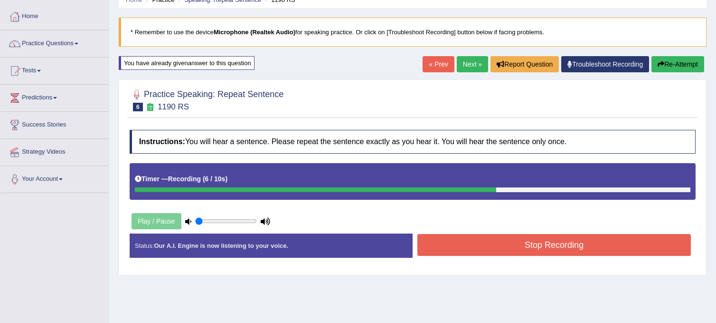
click at [442, 246] on button "Stop Recording" at bounding box center [555, 245] width 274 height 22
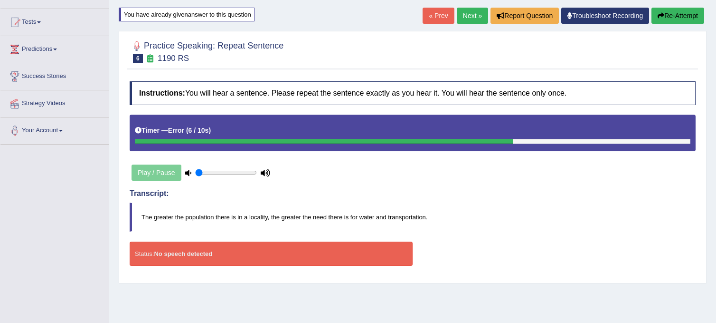
scroll to position [95, 0]
